Goal: Transaction & Acquisition: Purchase product/service

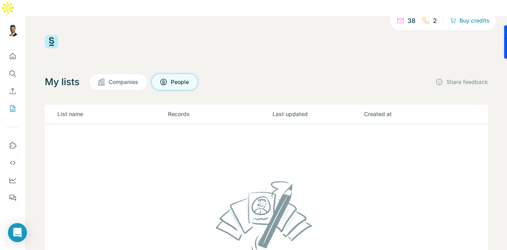
click at [129, 78] on span "Companies" at bounding box center [123, 82] width 30 height 8
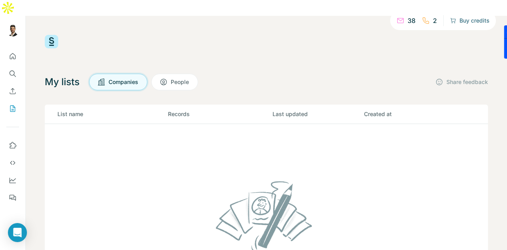
click at [462, 24] on button "Buy credits" at bounding box center [470, 20] width 40 height 11
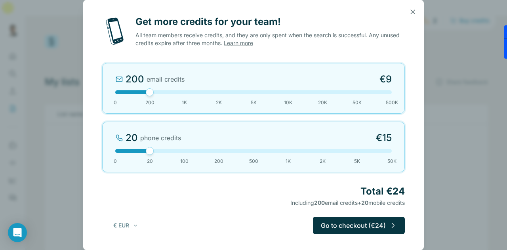
drag, startPoint x: 148, startPoint y: 151, endPoint x: 156, endPoint y: 105, distance: 47.3
click at [156, 147] on div "20 phone credits €15 0 20 100 200 500 1K 2K 5K 50K" at bounding box center [253, 147] width 303 height 51
drag, startPoint x: 148, startPoint y: 91, endPoint x: 140, endPoint y: 93, distance: 8.5
click at [140, 93] on div at bounding box center [253, 92] width 276 height 4
drag, startPoint x: 150, startPoint y: 152, endPoint x: 174, endPoint y: 151, distance: 23.8
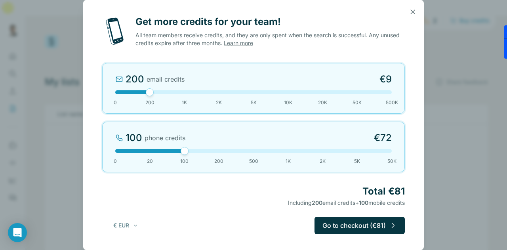
click at [174, 151] on div at bounding box center [253, 151] width 276 height 4
click at [135, 227] on icon "button" at bounding box center [135, 225] width 6 height 6
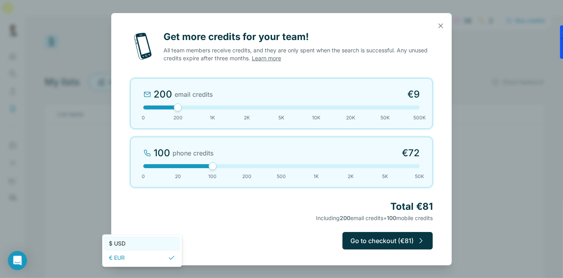
click at [119, 241] on span "$ USD" at bounding box center [117, 243] width 17 height 8
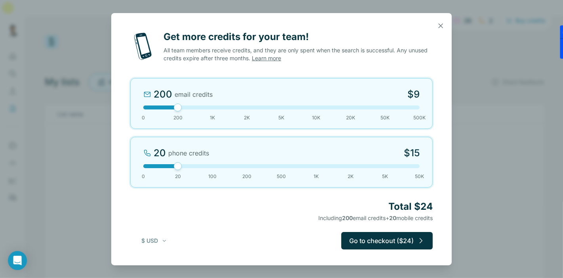
drag, startPoint x: 213, startPoint y: 167, endPoint x: 183, endPoint y: 169, distance: 29.7
click at [183, 169] on div "20 phone credits $15 0 20 100 200 500 1K 2K 5K 50K" at bounding box center [281, 162] width 303 height 51
click at [440, 25] on icon "button" at bounding box center [441, 26] width 8 height 8
